Goal: Information Seeking & Learning: Learn about a topic

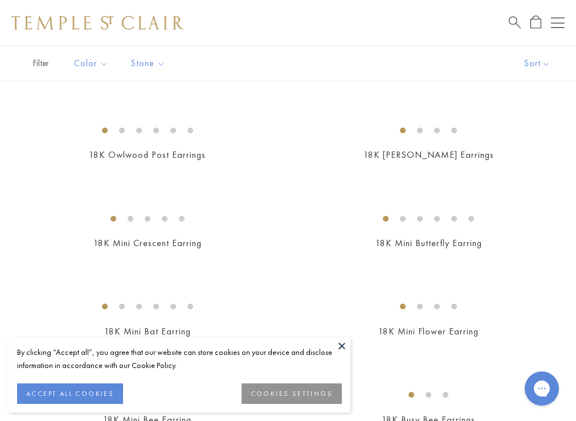
scroll to position [338, 0]
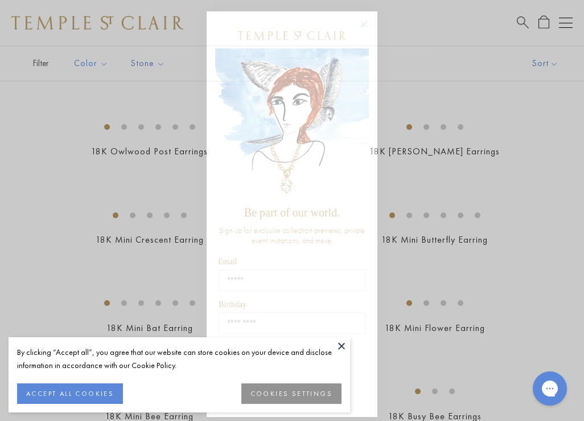
click at [362, 26] on circle "Close dialog" at bounding box center [365, 25] width 14 height 14
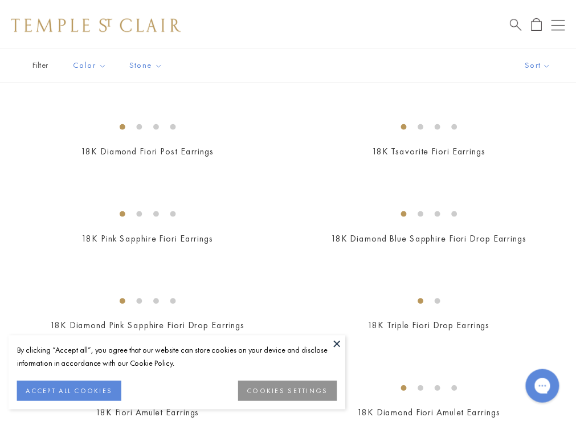
scroll to position [1124, 0]
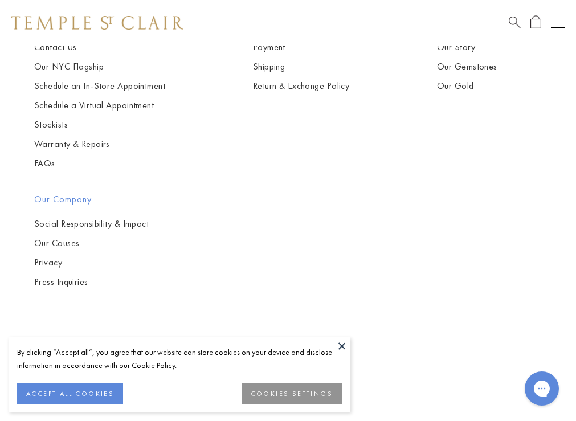
scroll to position [9121, 0]
click at [462, 54] on link "Our Story" at bounding box center [489, 47] width 105 height 13
